Goal: Communication & Community: Answer question/provide support

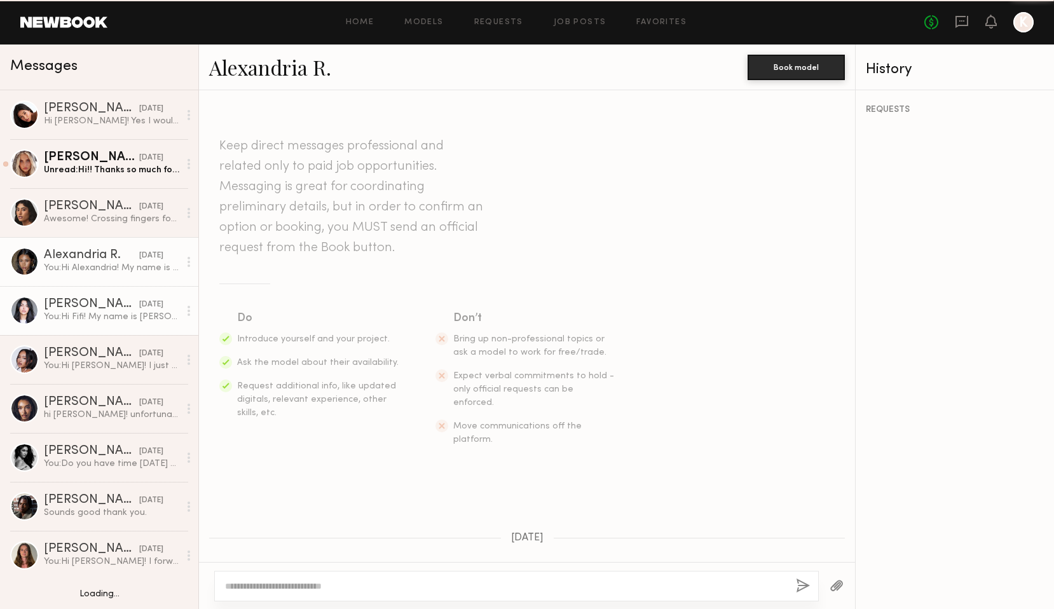
scroll to position [428, 0]
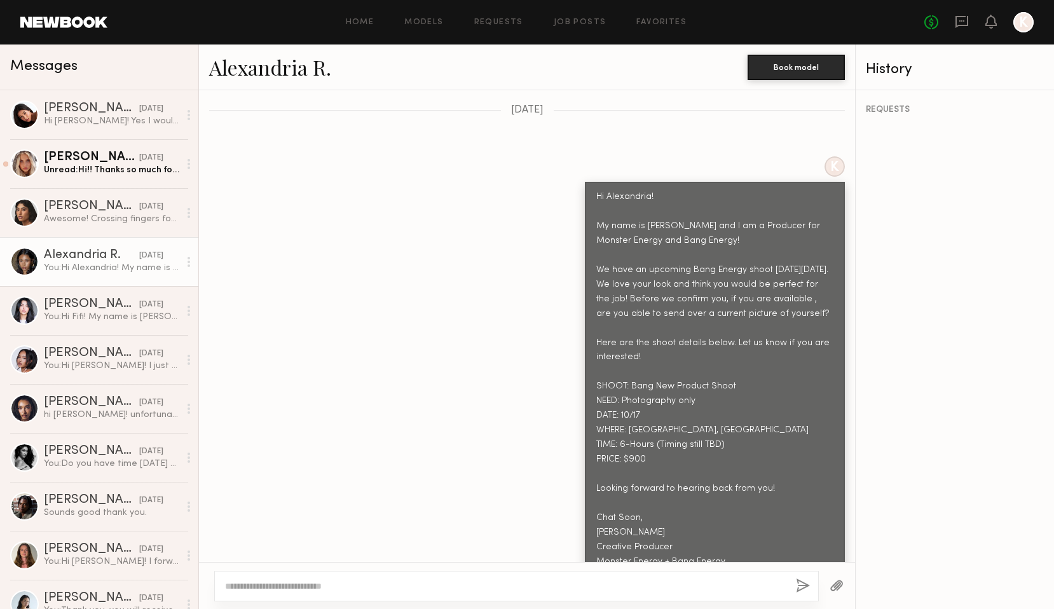
click at [103, 260] on div "Alexandria R." at bounding box center [91, 255] width 95 height 13
click at [262, 584] on textarea at bounding box center [505, 586] width 561 height 13
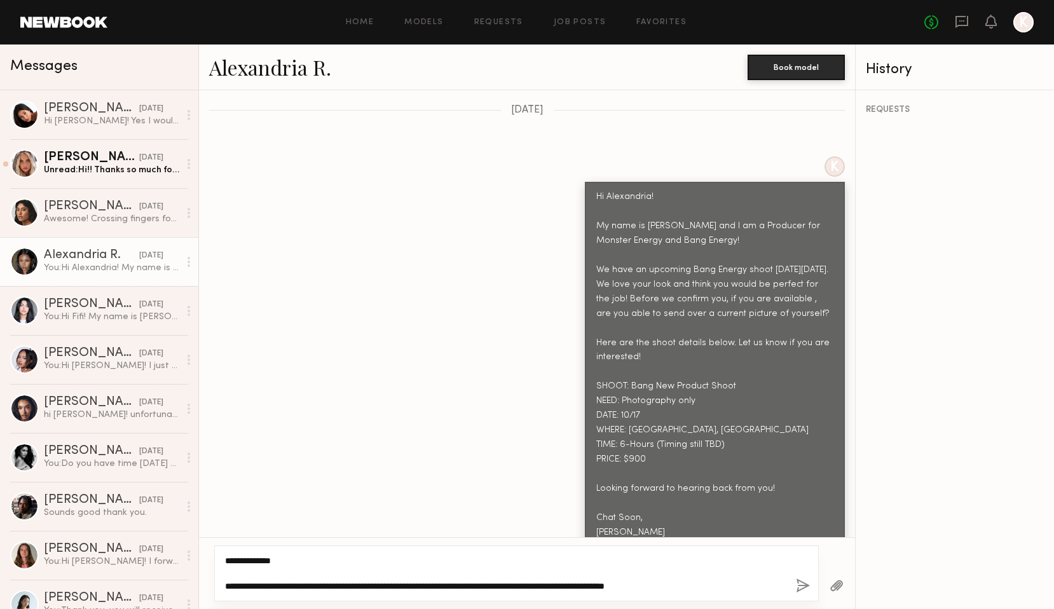
type textarea "**********"
click at [806, 577] on div "**********" at bounding box center [516, 573] width 605 height 56
click at [803, 584] on button "button" at bounding box center [803, 587] width 14 height 16
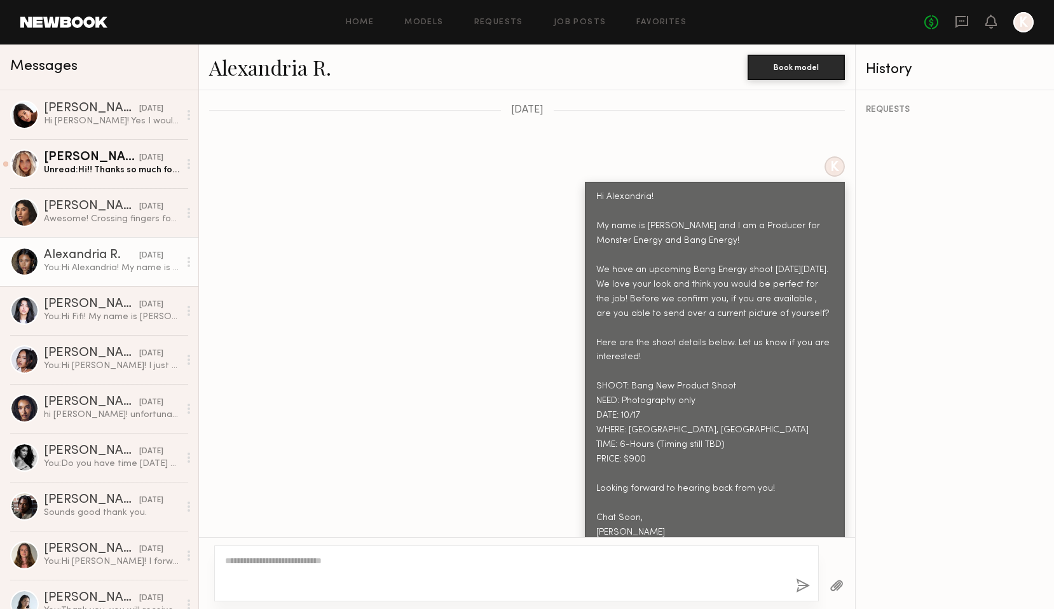
scroll to position [715, 0]
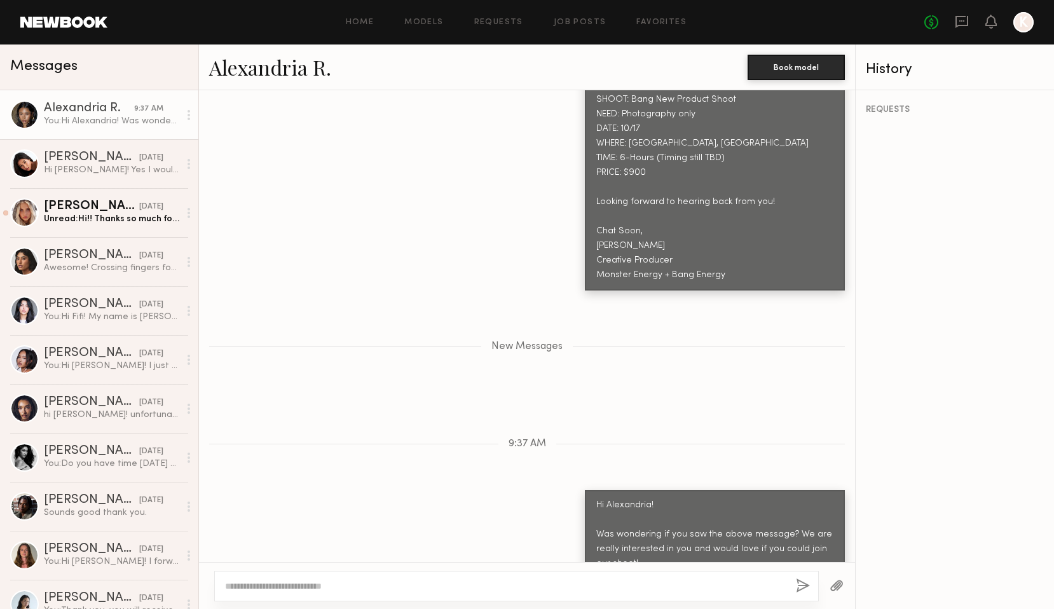
click at [288, 72] on link "Alexandria R." at bounding box center [270, 66] width 122 height 27
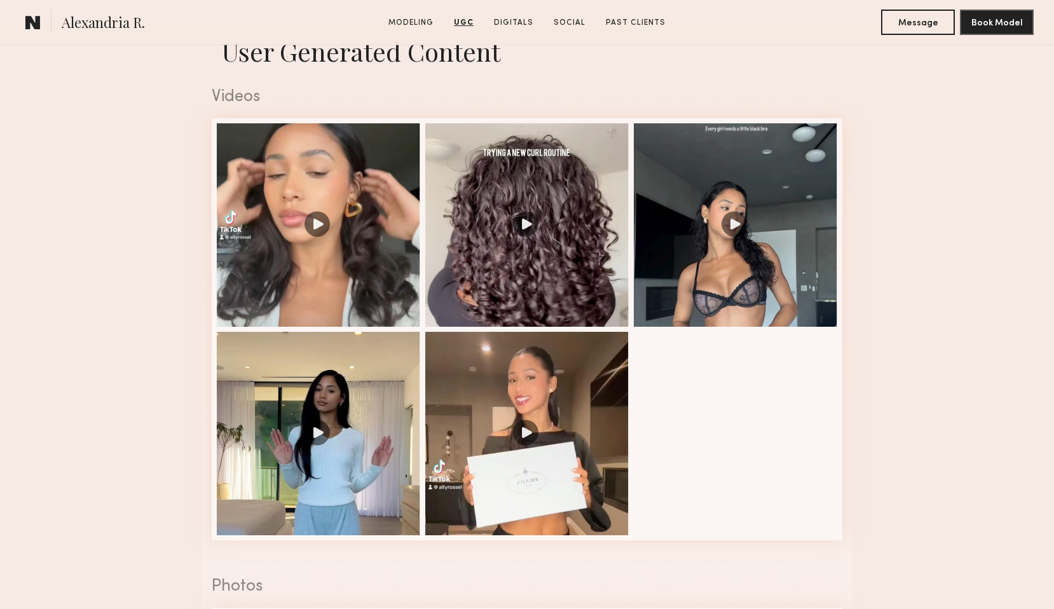
scroll to position [1241, 0]
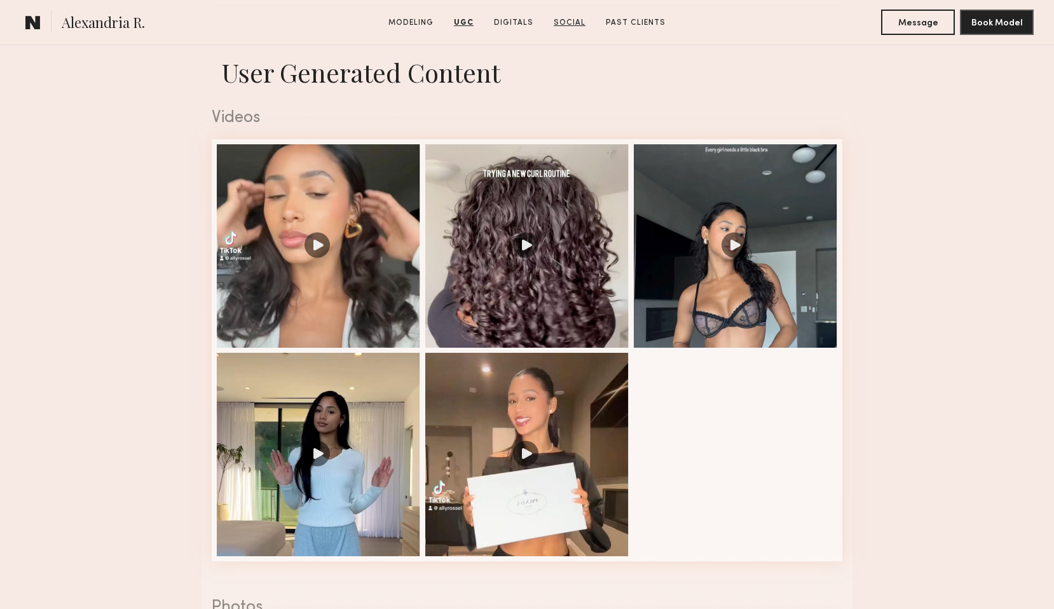
click at [570, 21] on link "Social" at bounding box center [570, 22] width 42 height 11
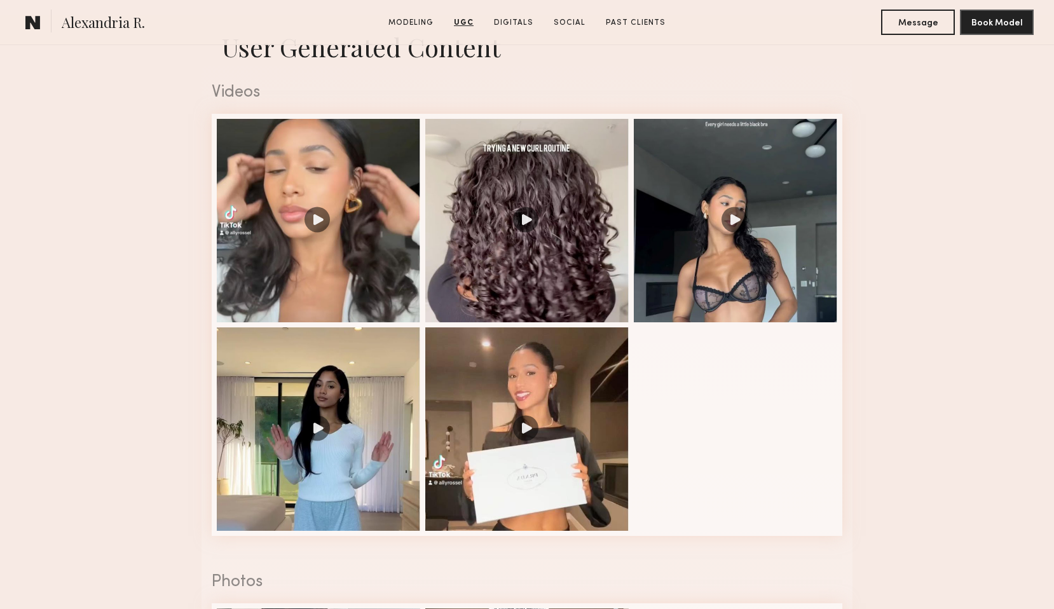
scroll to position [1266, 0]
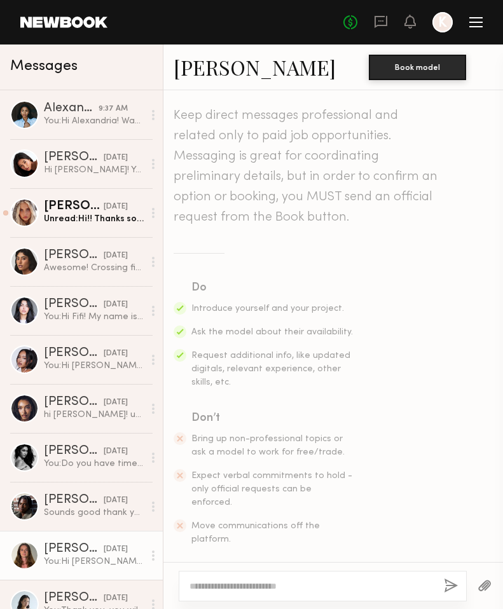
scroll to position [1671, 0]
